Goal: Contribute content

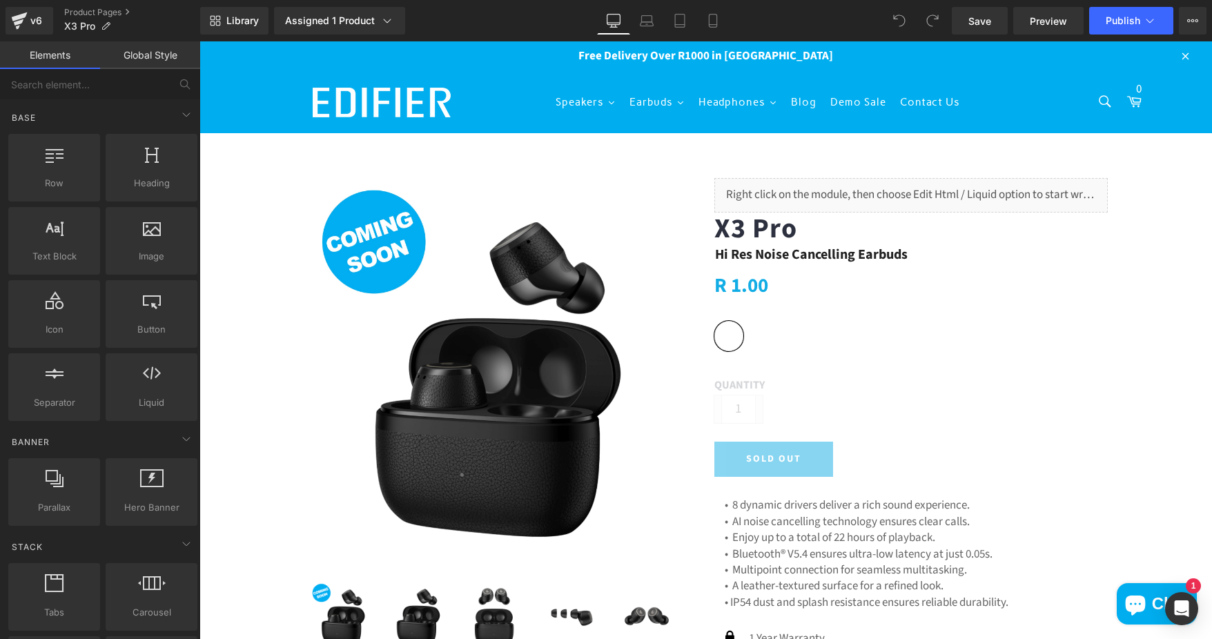
drag, startPoint x: 76, startPoint y: 10, endPoint x: 57, endPoint y: 58, distance: 51.1
click at [76, 10] on link "Product Pages" at bounding box center [132, 12] width 136 height 11
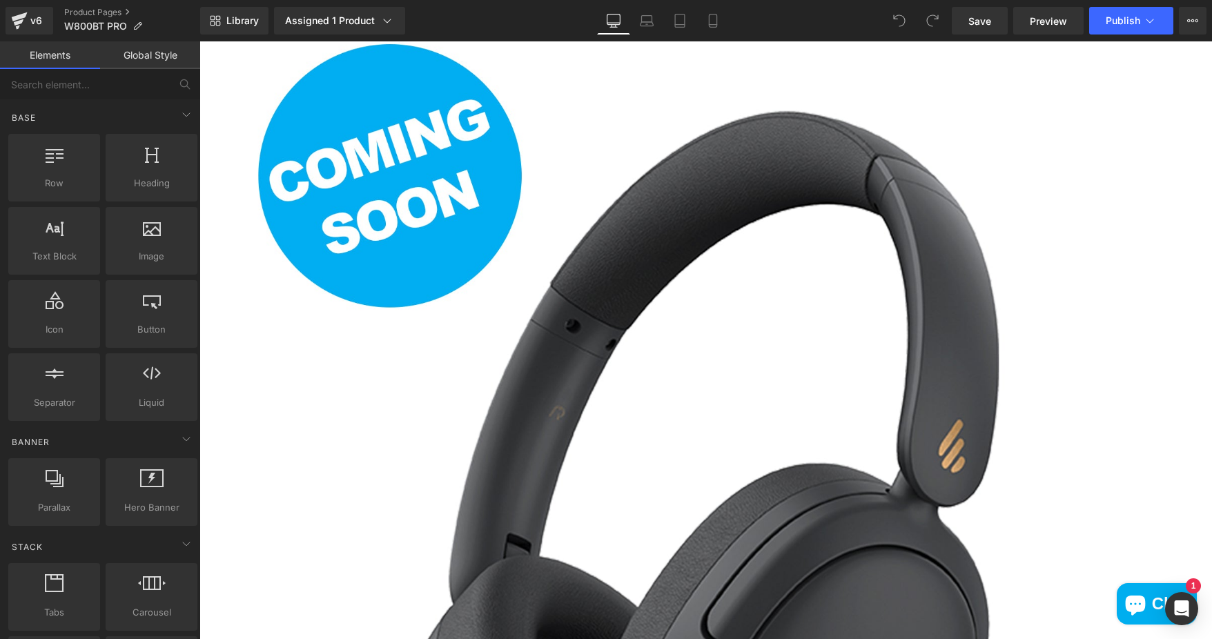
scroll to position [207, 0]
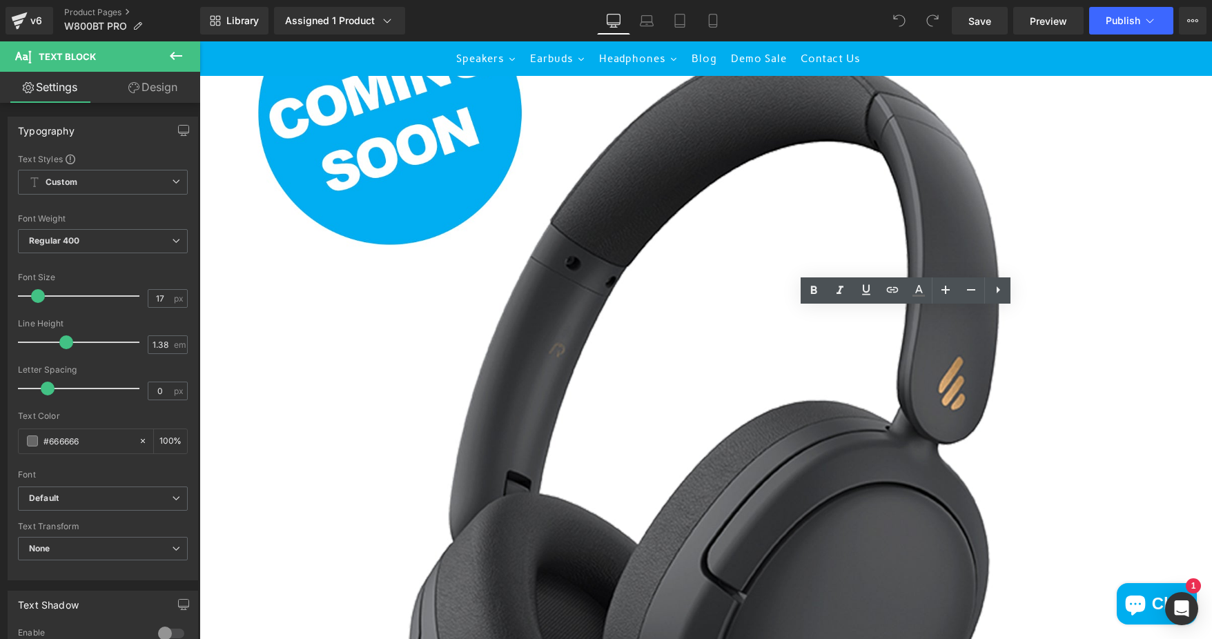
drag, startPoint x: 775, startPoint y: 316, endPoint x: 1017, endPoint y: 308, distance: 242.3
paste div
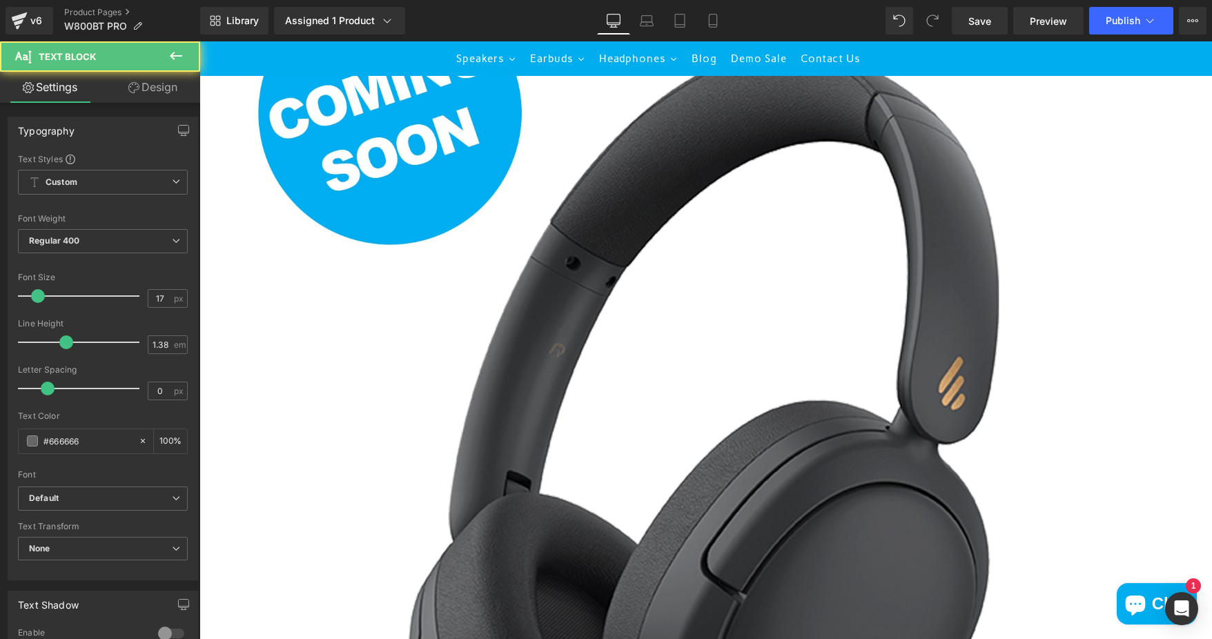
drag, startPoint x: 728, startPoint y: 333, endPoint x: 832, endPoint y: 344, distance: 104.9
drag, startPoint x: 727, startPoint y: 366, endPoint x: 1027, endPoint y: 365, distance: 299.5
drag, startPoint x: 727, startPoint y: 383, endPoint x: 1052, endPoint y: 392, distance: 324.5
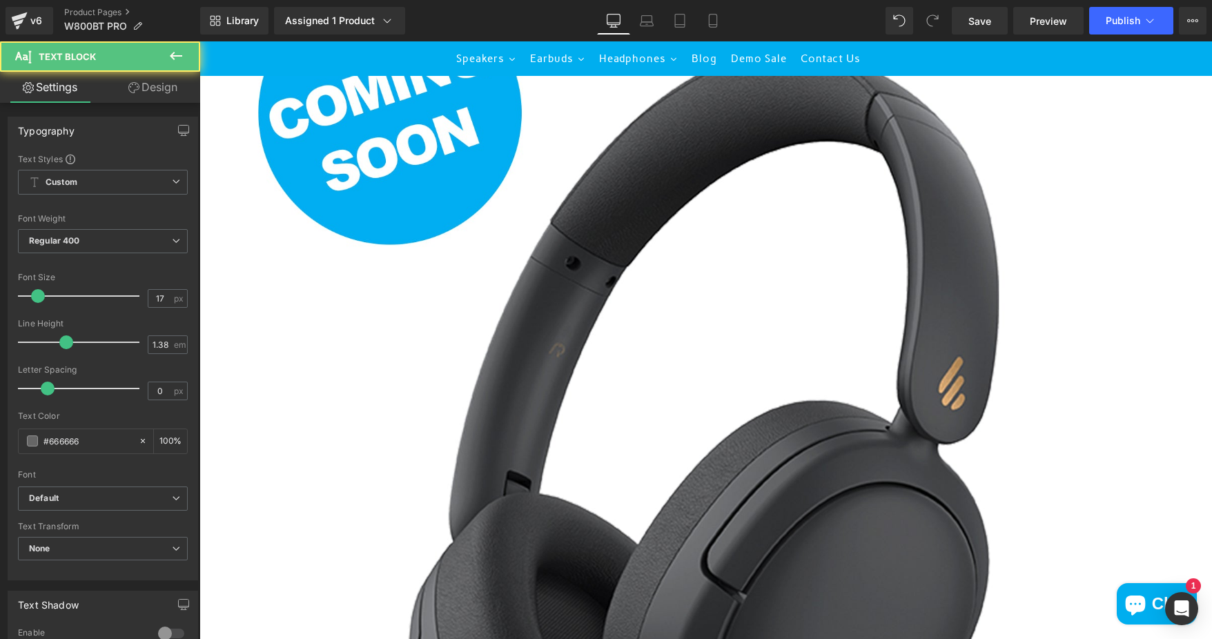
drag, startPoint x: 729, startPoint y: 396, endPoint x: 1080, endPoint y: 408, distance: 351.4
drag, startPoint x: 727, startPoint y: 413, endPoint x: 1036, endPoint y: 410, distance: 309.8
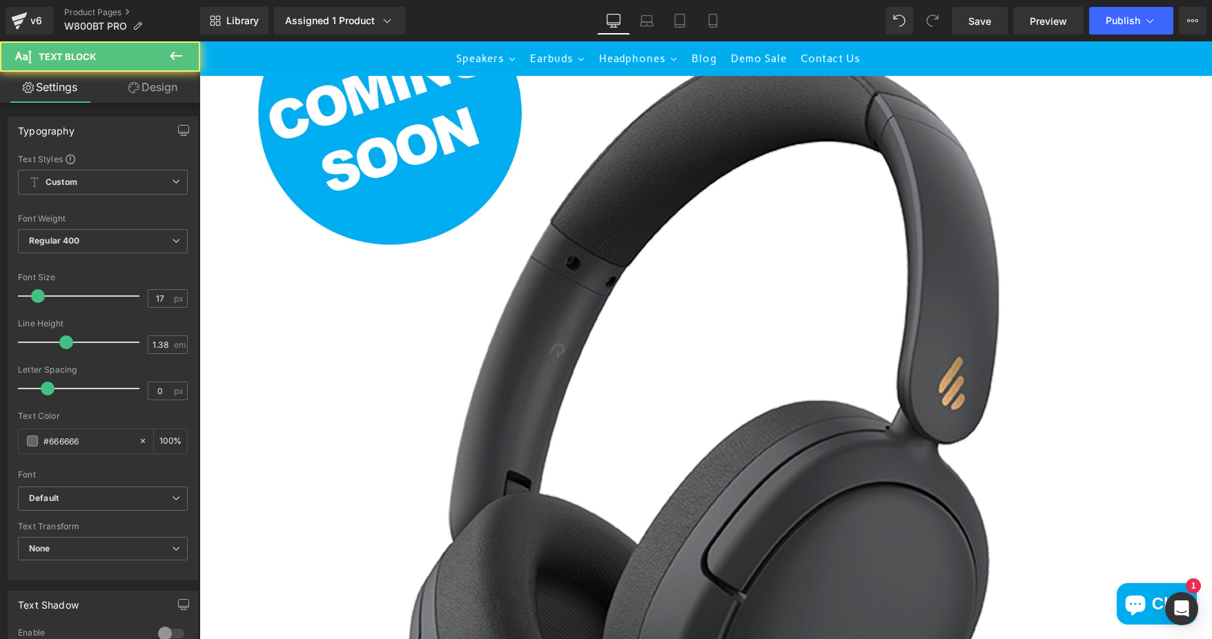
drag, startPoint x: 729, startPoint y: 430, endPoint x: 951, endPoint y: 428, distance: 222.2
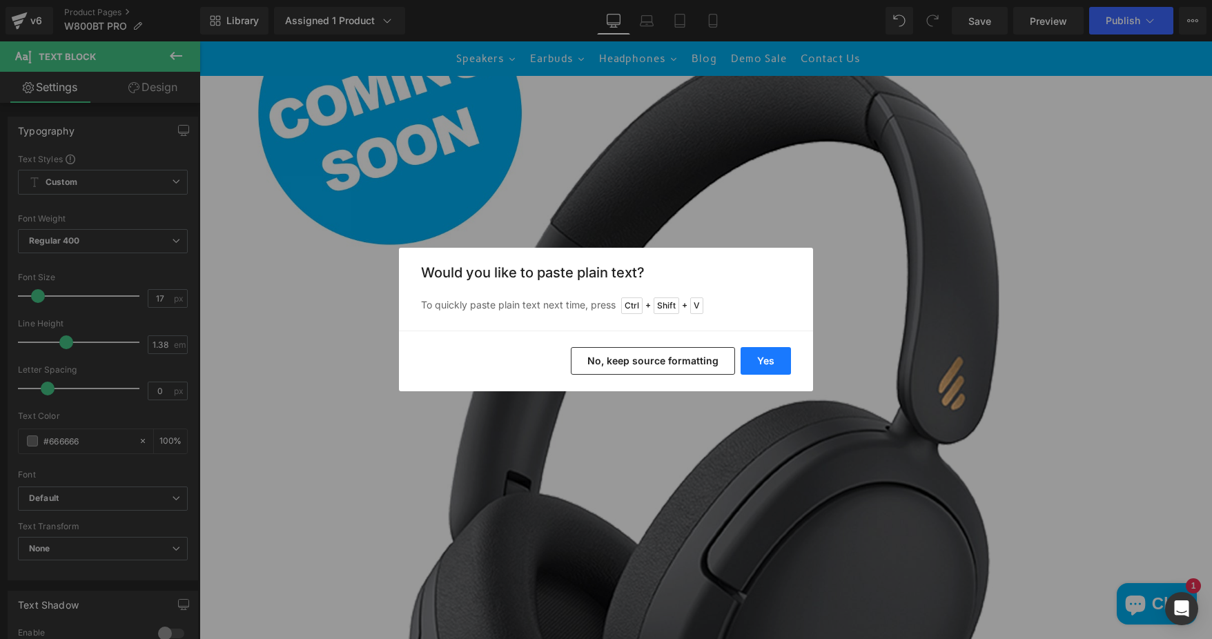
click at [767, 357] on button "Yes" at bounding box center [765, 361] width 50 height 28
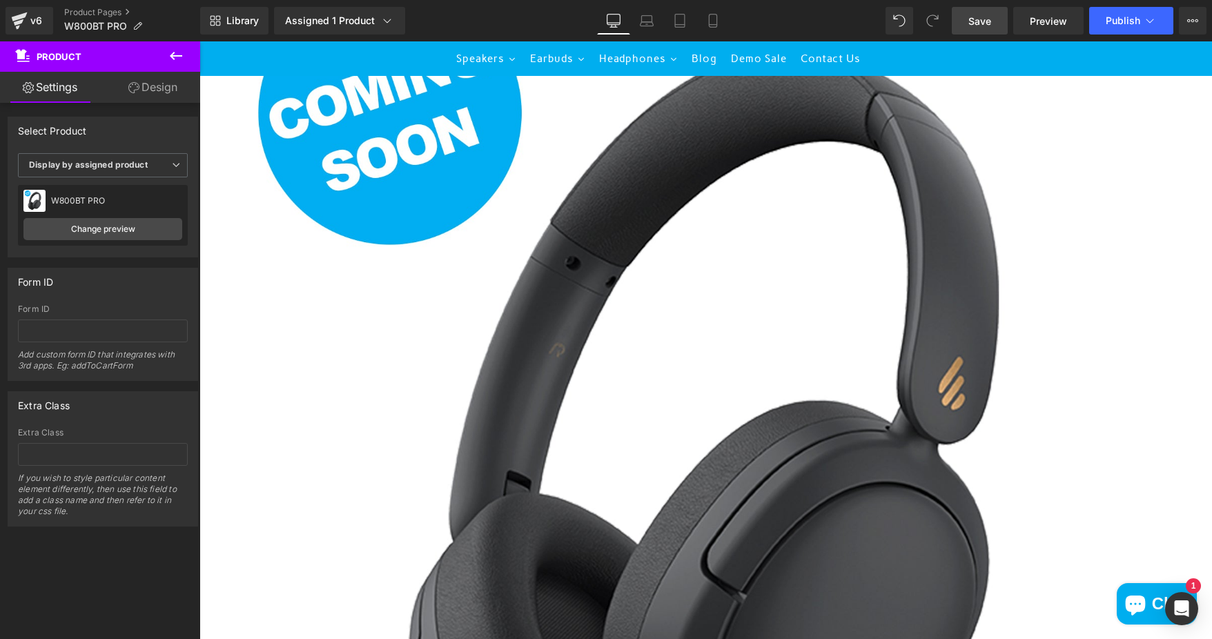
click at [987, 15] on span "Save" at bounding box center [979, 21] width 23 height 14
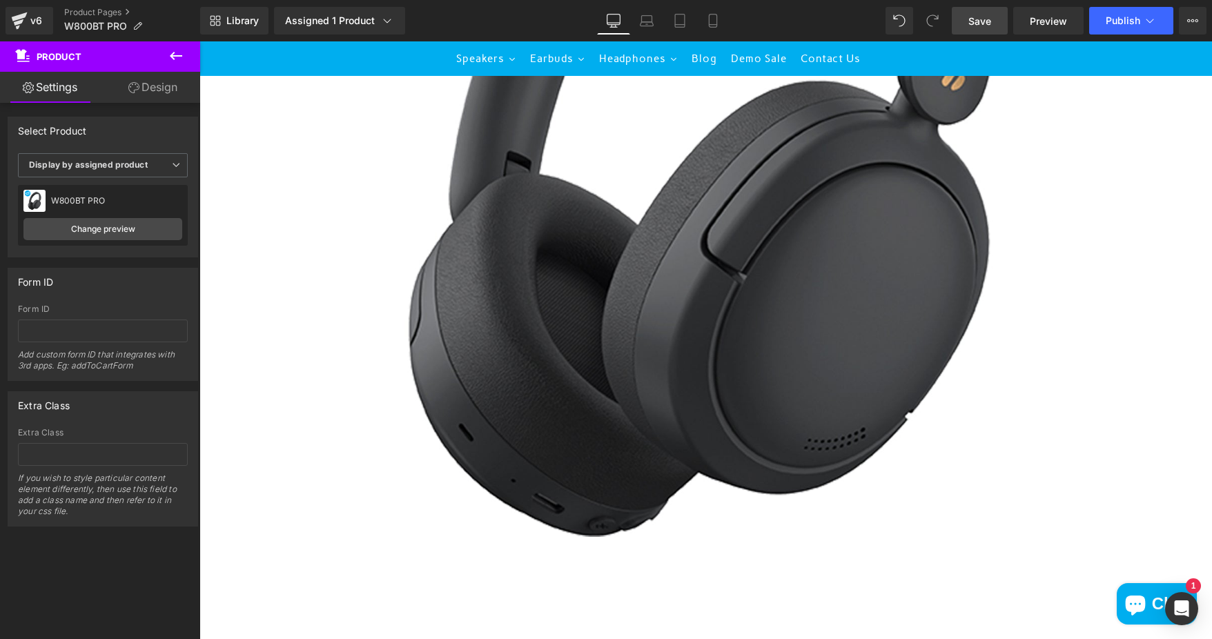
scroll to position [621, 0]
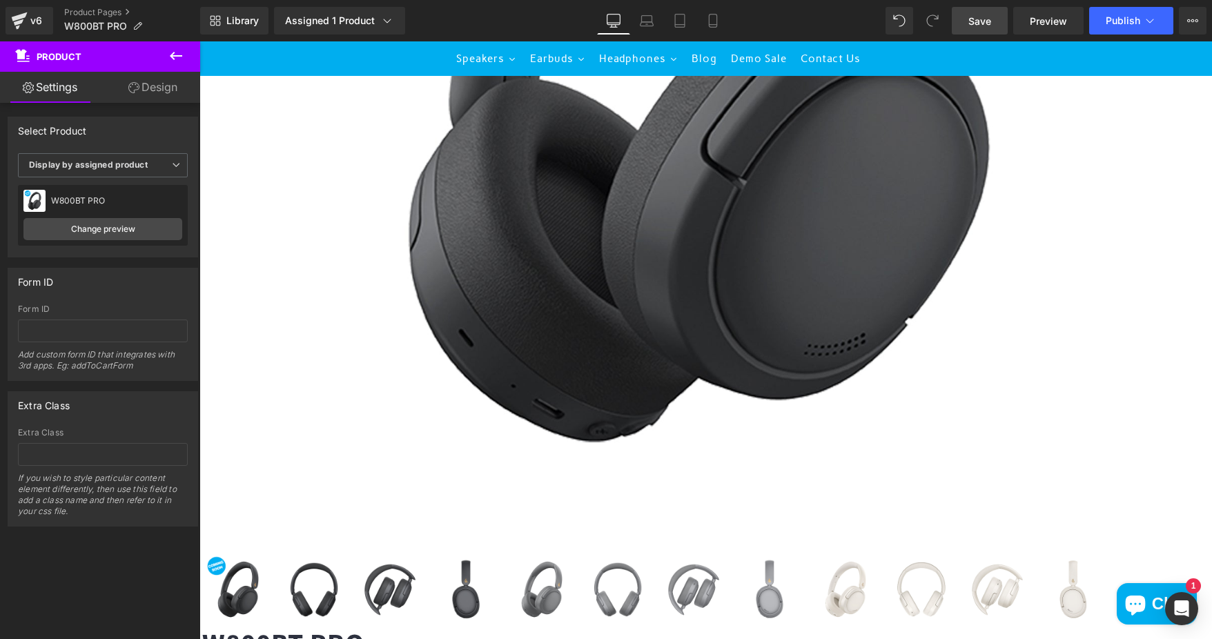
drag, startPoint x: 692, startPoint y: 171, endPoint x: 690, endPoint y: 199, distance: 27.7
click at [692, 171] on div "(P) Image" at bounding box center [703, 81] width 1003 height 1091
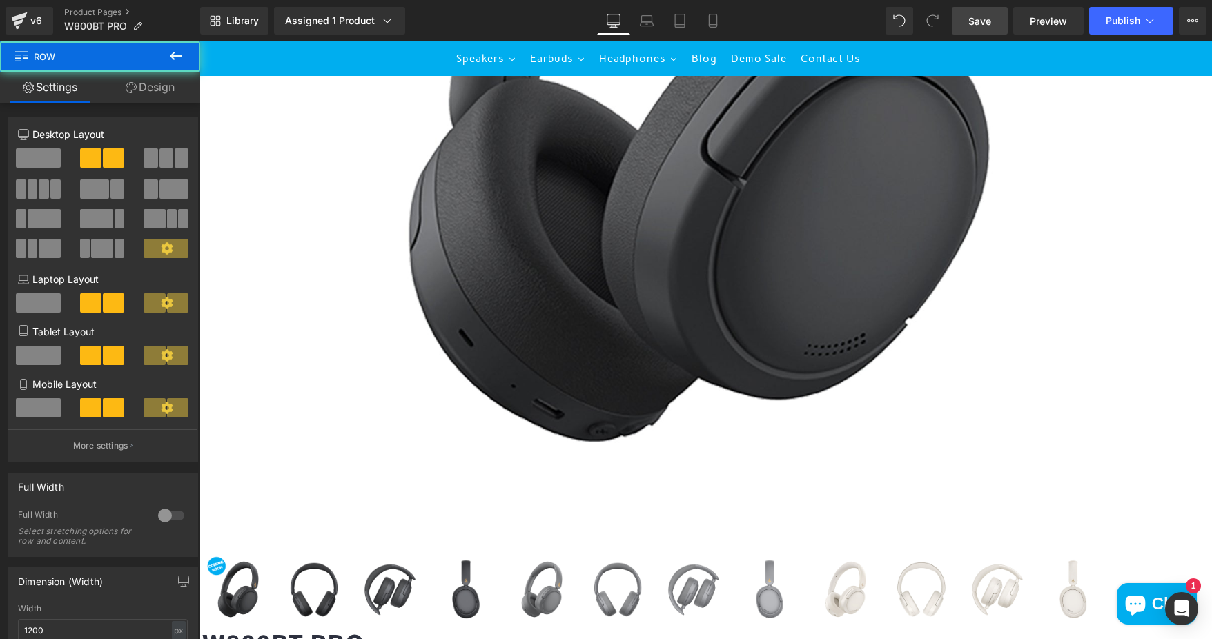
click at [199, 41] on span "Hero Banner" at bounding box center [199, 41] width 0 height 0
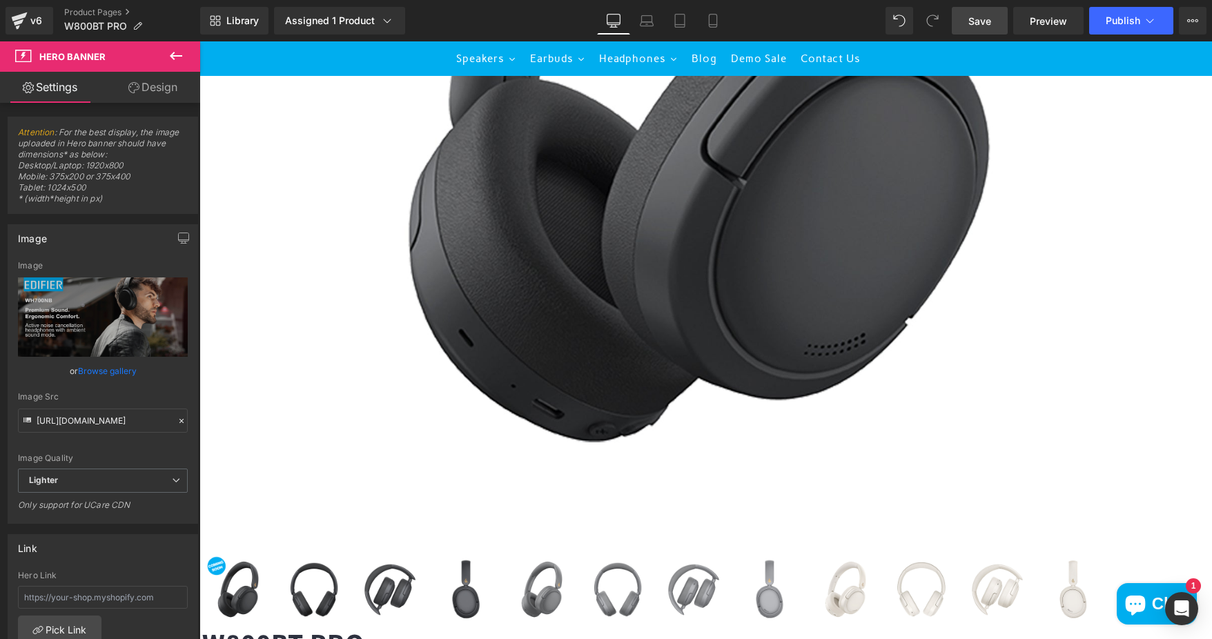
click at [199, 41] on span "Hero Banner" at bounding box center [199, 41] width 0 height 0
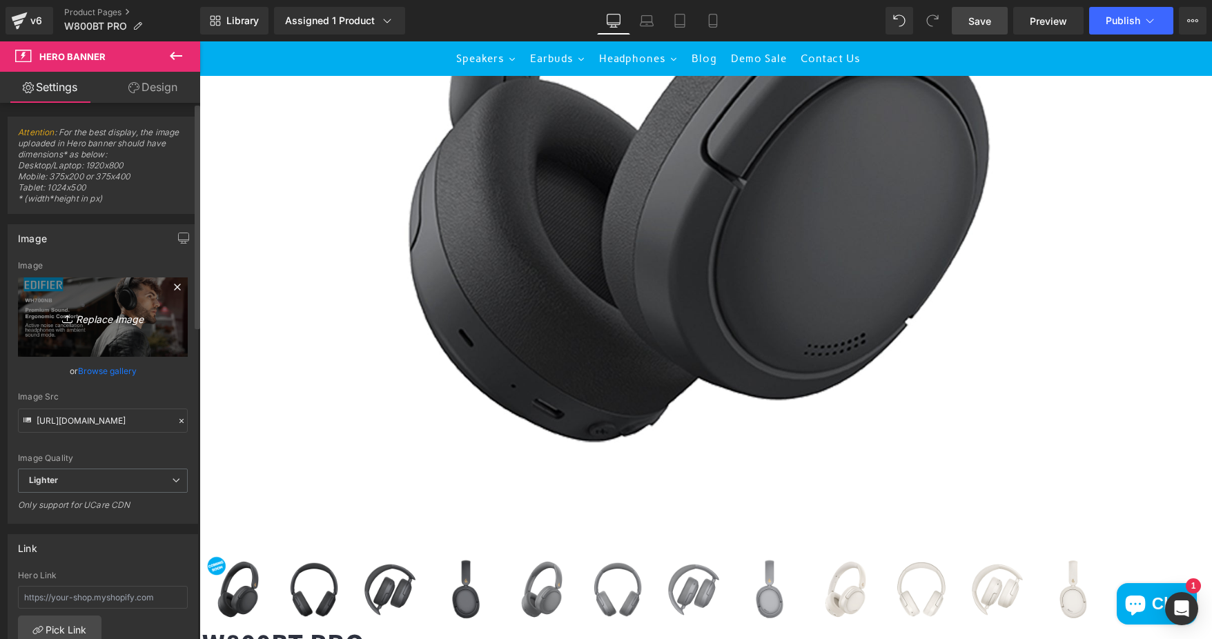
click at [100, 291] on link "Replace Image" at bounding box center [103, 316] width 170 height 79
type input "C:\fakepath\b7d300a3-8151-4657-91cc-ad1949297100.__CR0,0,1464,600_PT0_SX1464_V1…"
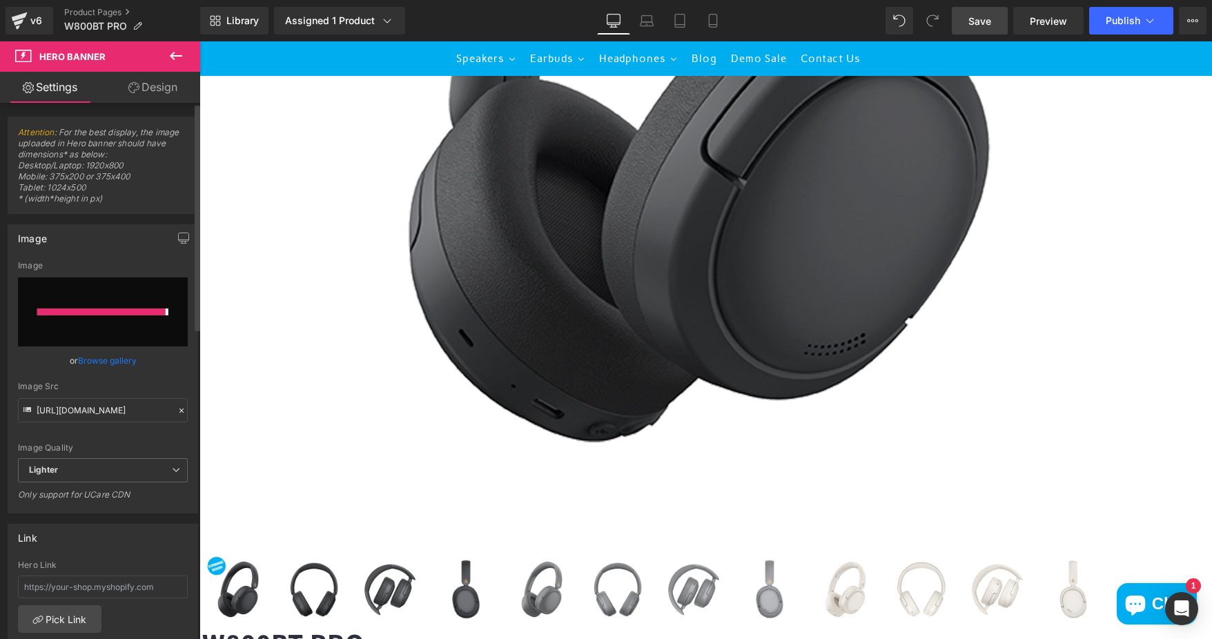
type input "https://ucarecdn.com/eda0d084-9fb7-4dd6-be4b-f022fa321748/-/format/auto/-/previ…"
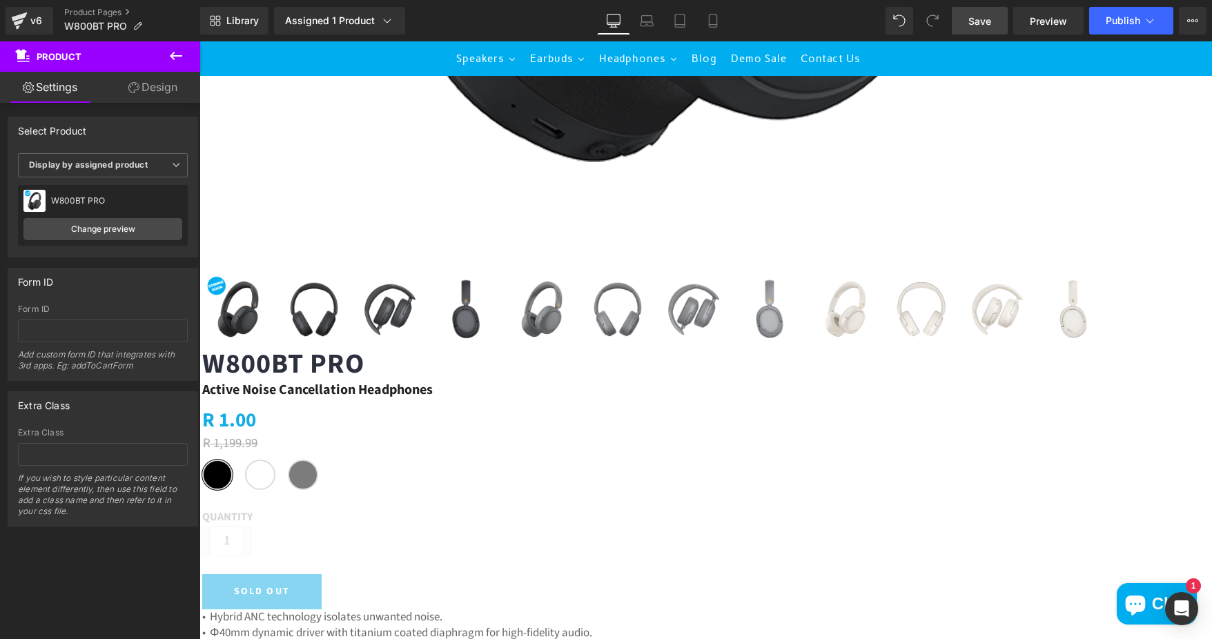
scroll to position [966, 0]
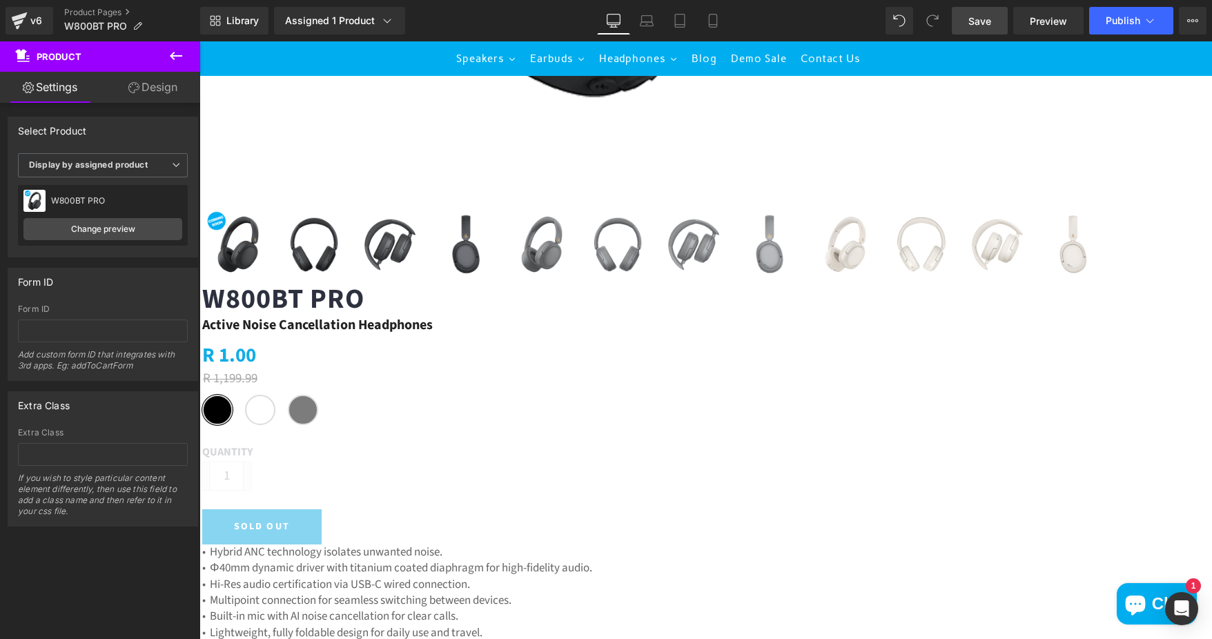
drag, startPoint x: 983, startPoint y: 15, endPoint x: 970, endPoint y: 30, distance: 20.5
click at [983, 15] on span "Save" at bounding box center [979, 21] width 23 height 14
click at [83, 10] on link "Product Pages" at bounding box center [132, 12] width 136 height 11
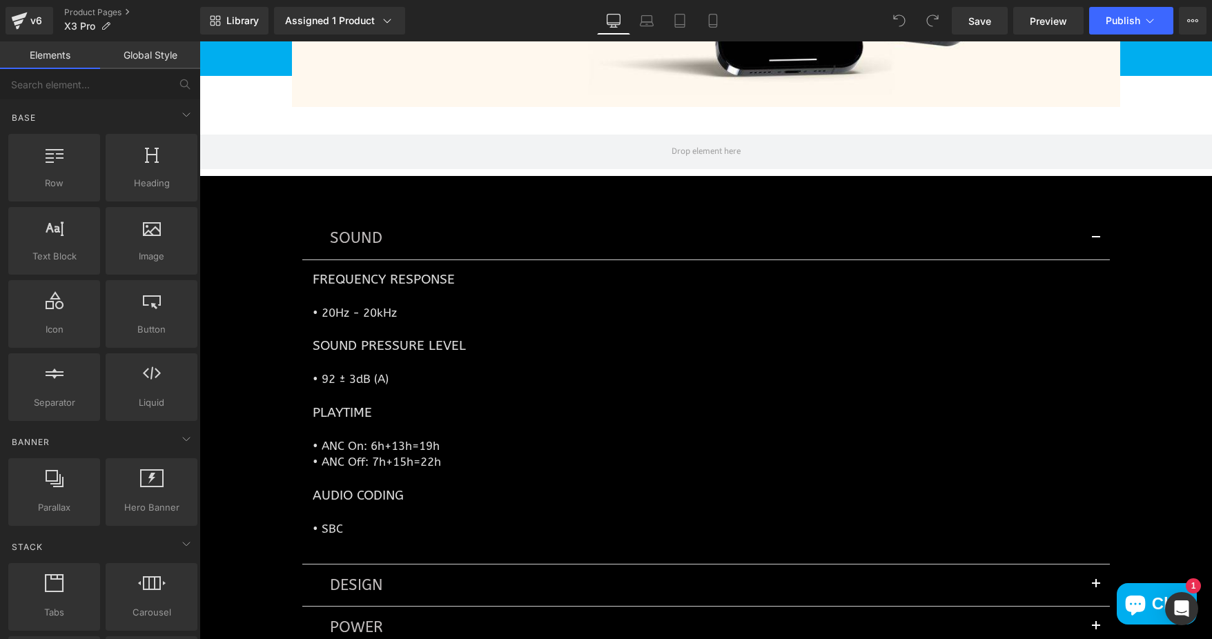
scroll to position [4485, 0]
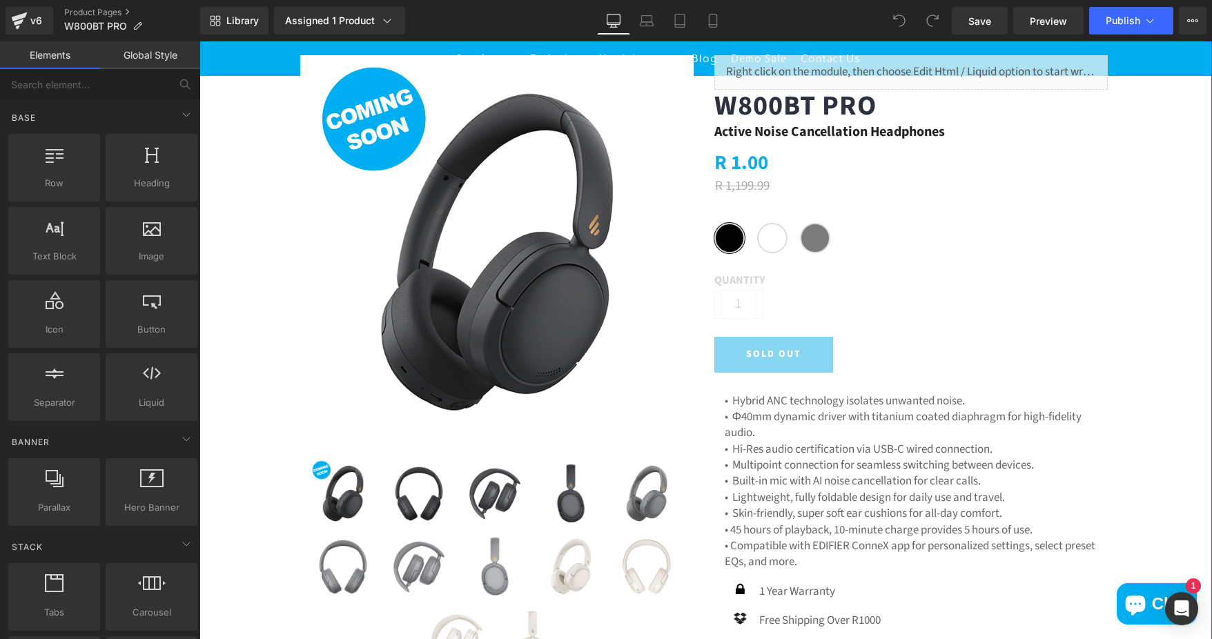
scroll to position [69, 0]
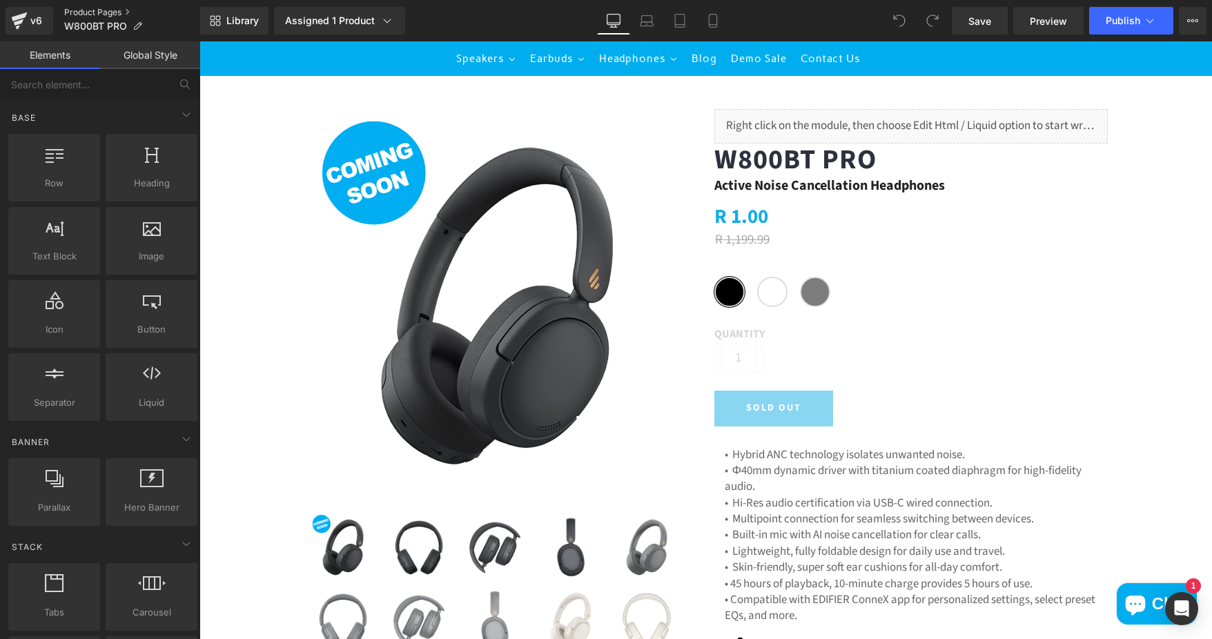
click at [95, 12] on link "Product Pages" at bounding box center [132, 12] width 136 height 11
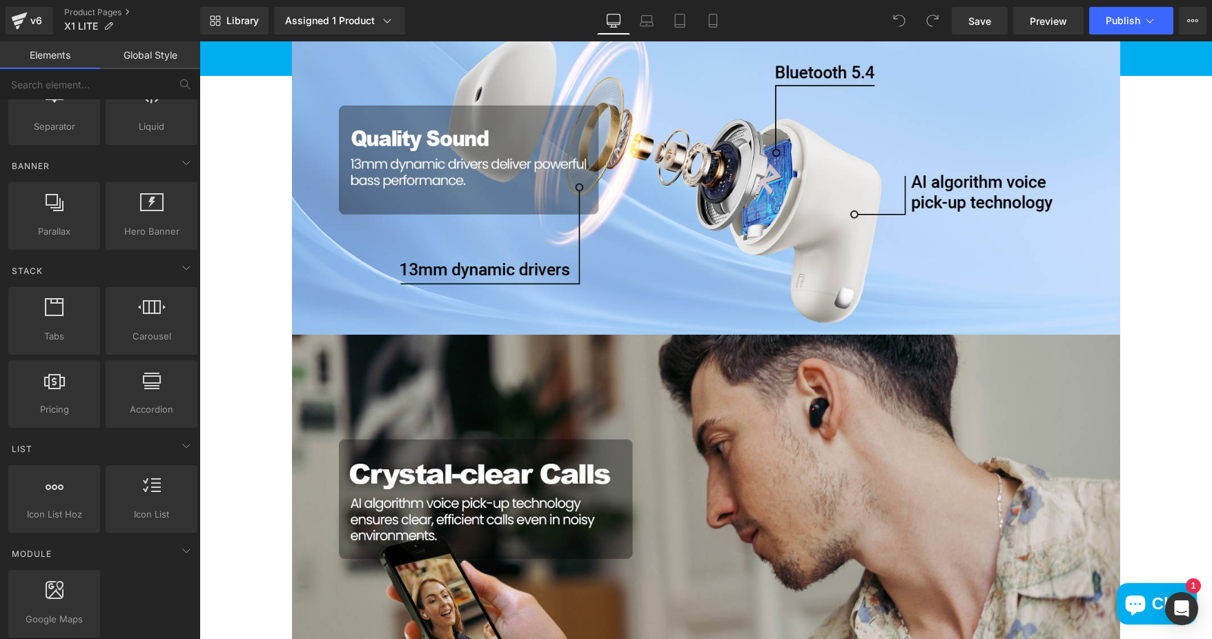
scroll to position [1173, 0]
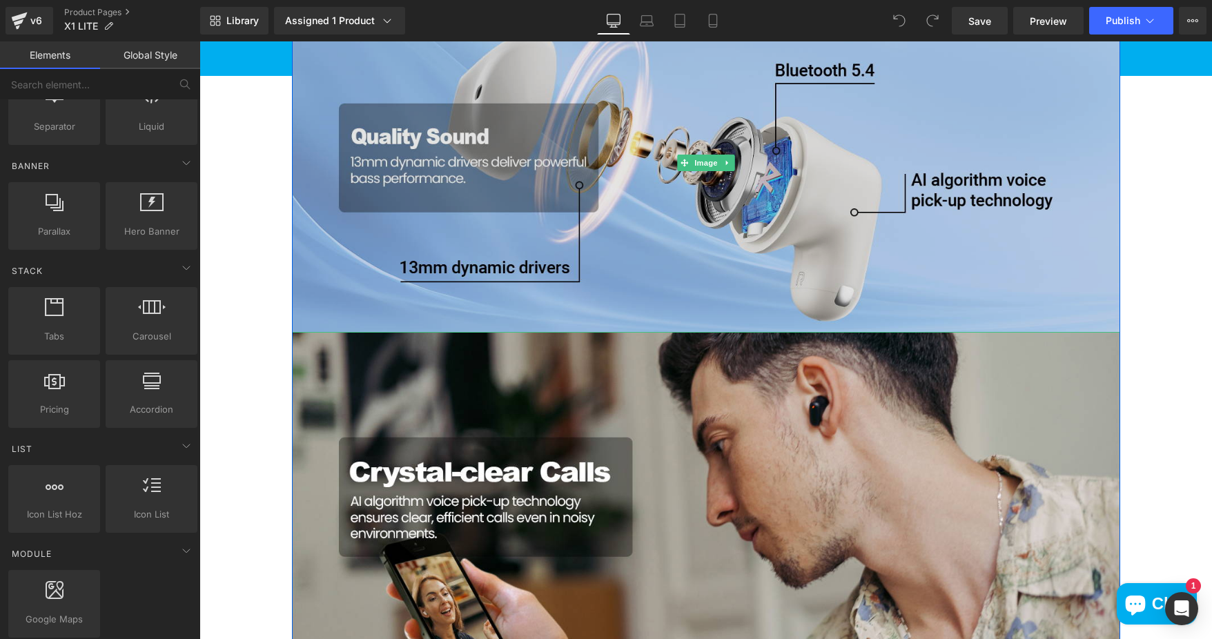
scroll to position [1104, 0]
